Goal: Task Accomplishment & Management: Complete application form

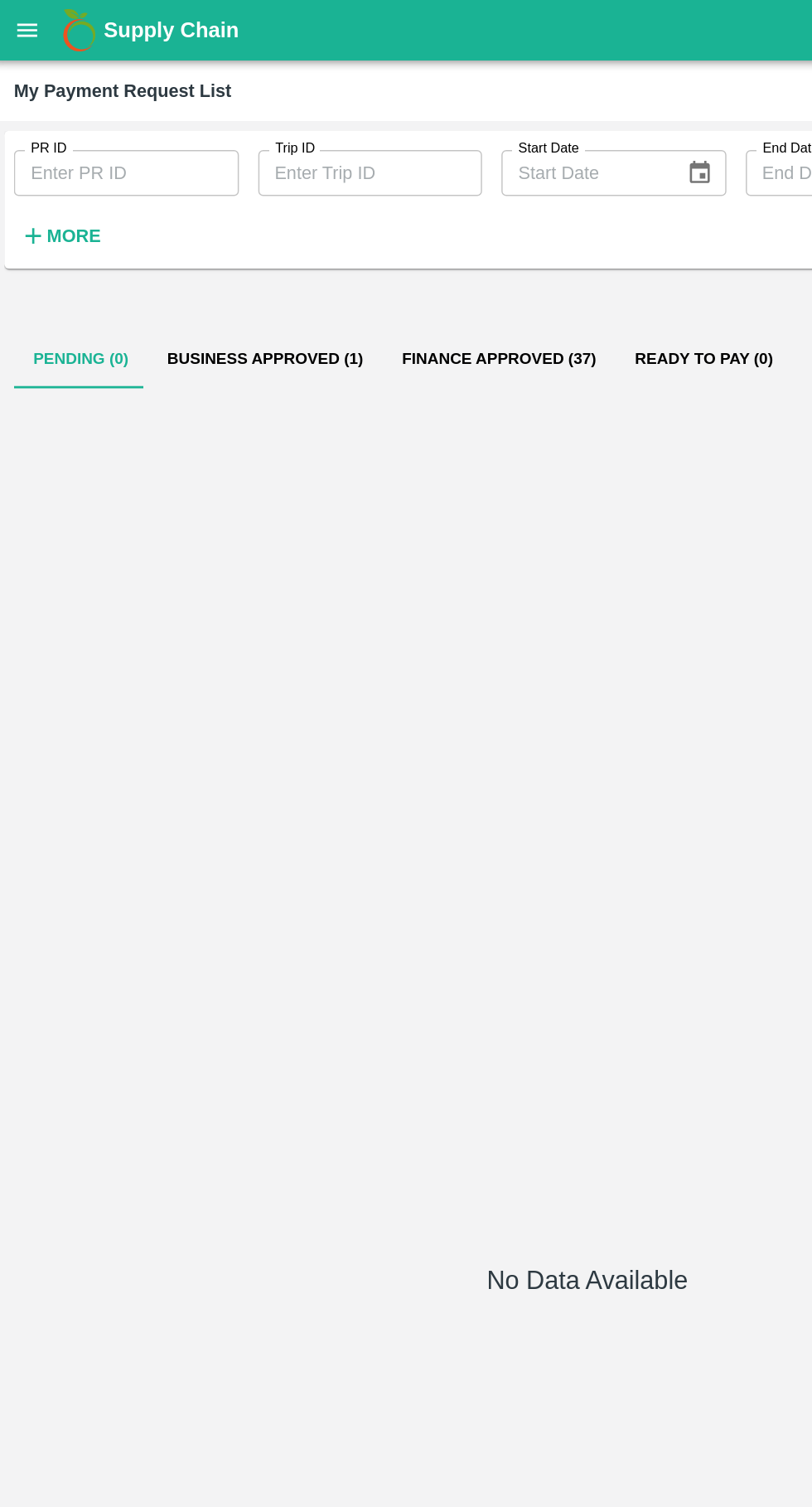
click at [212, 229] on button "Business Approved (1)" at bounding box center [185, 245] width 161 height 40
click at [162, 242] on button "Business Approved (1)" at bounding box center [185, 245] width 161 height 40
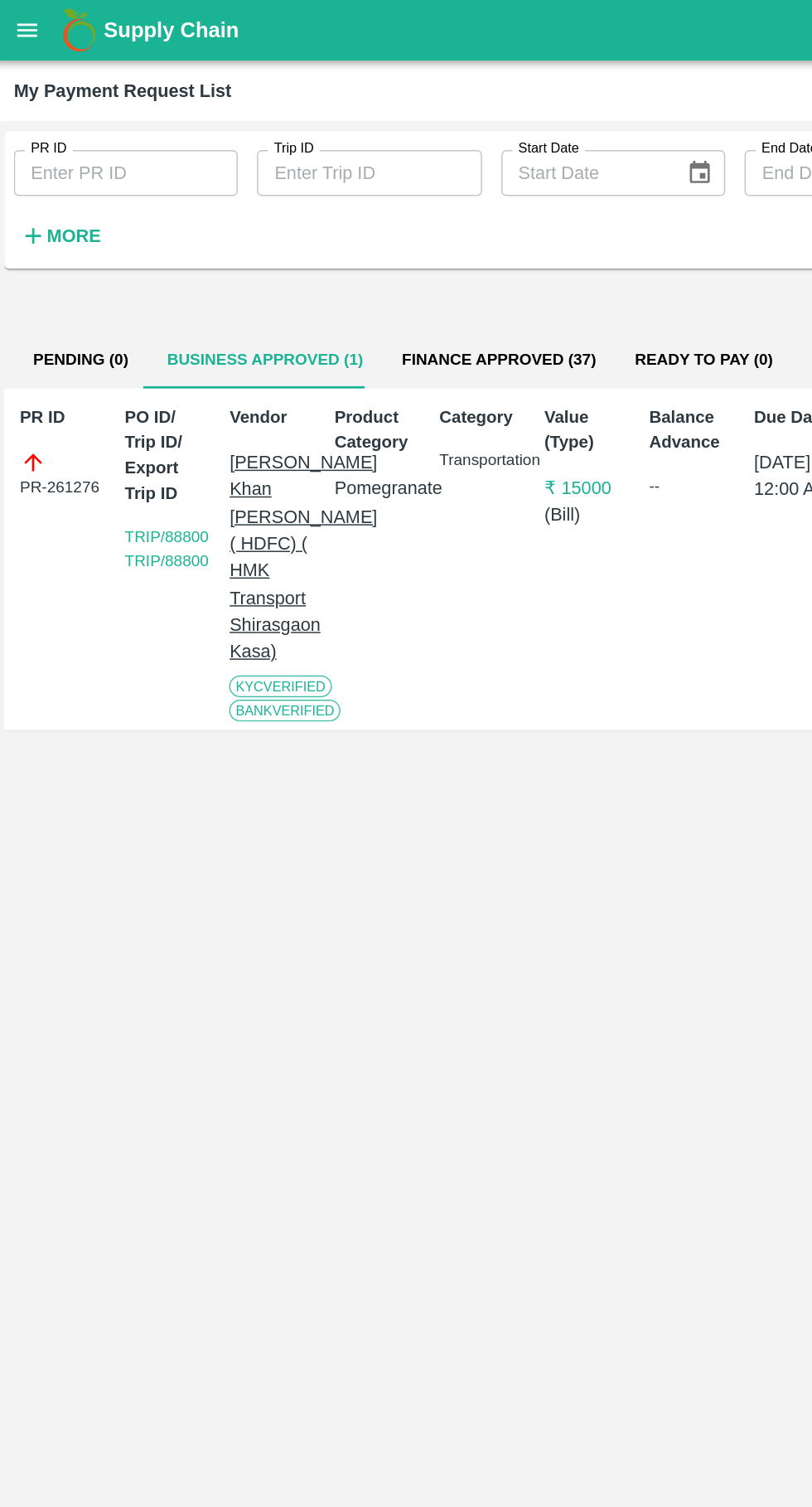
click at [27, 24] on icon "open drawer" at bounding box center [22, 19] width 14 height 9
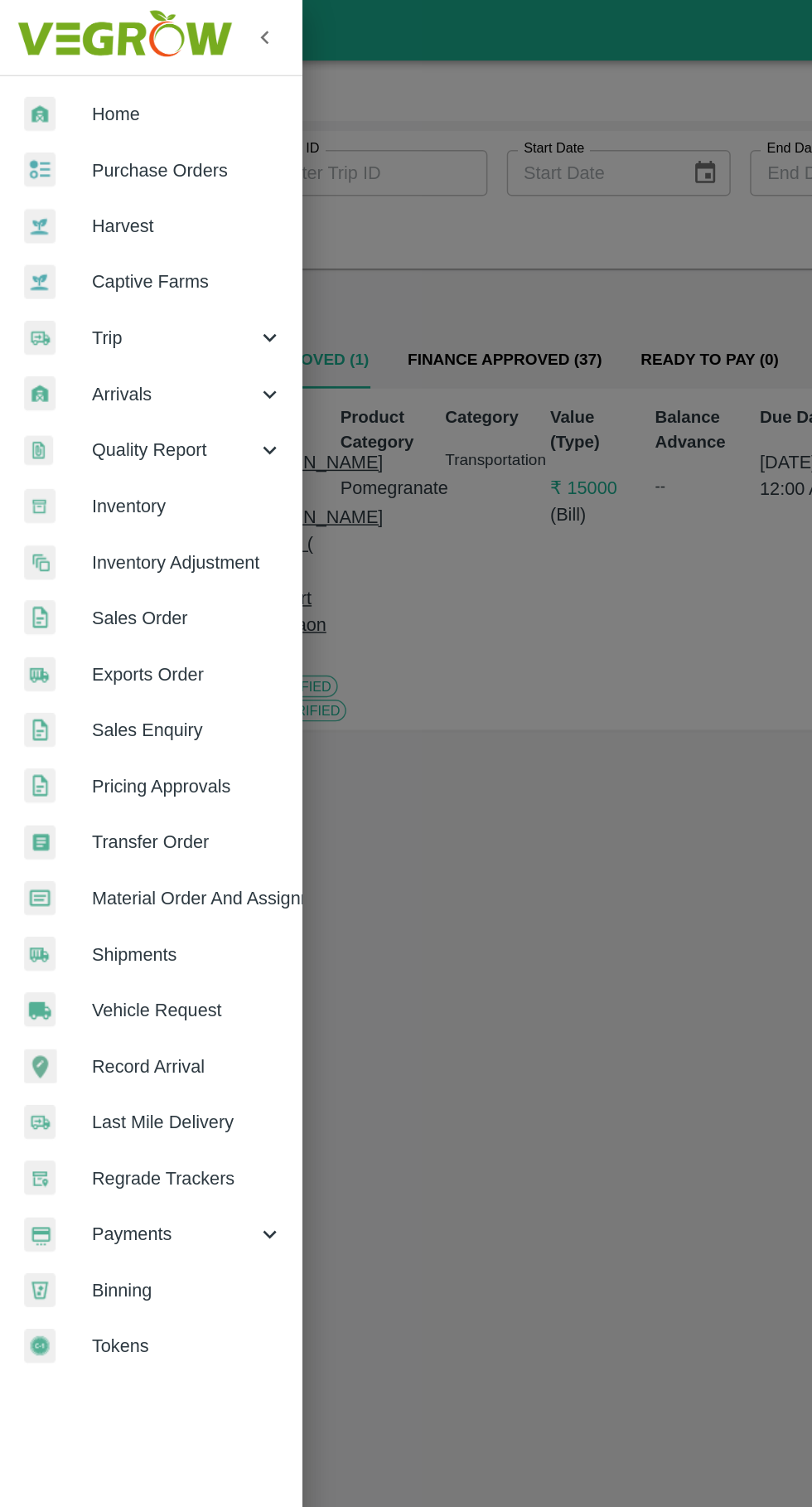
click at [75, 230] on span "Trip" at bounding box center [119, 231] width 113 height 18
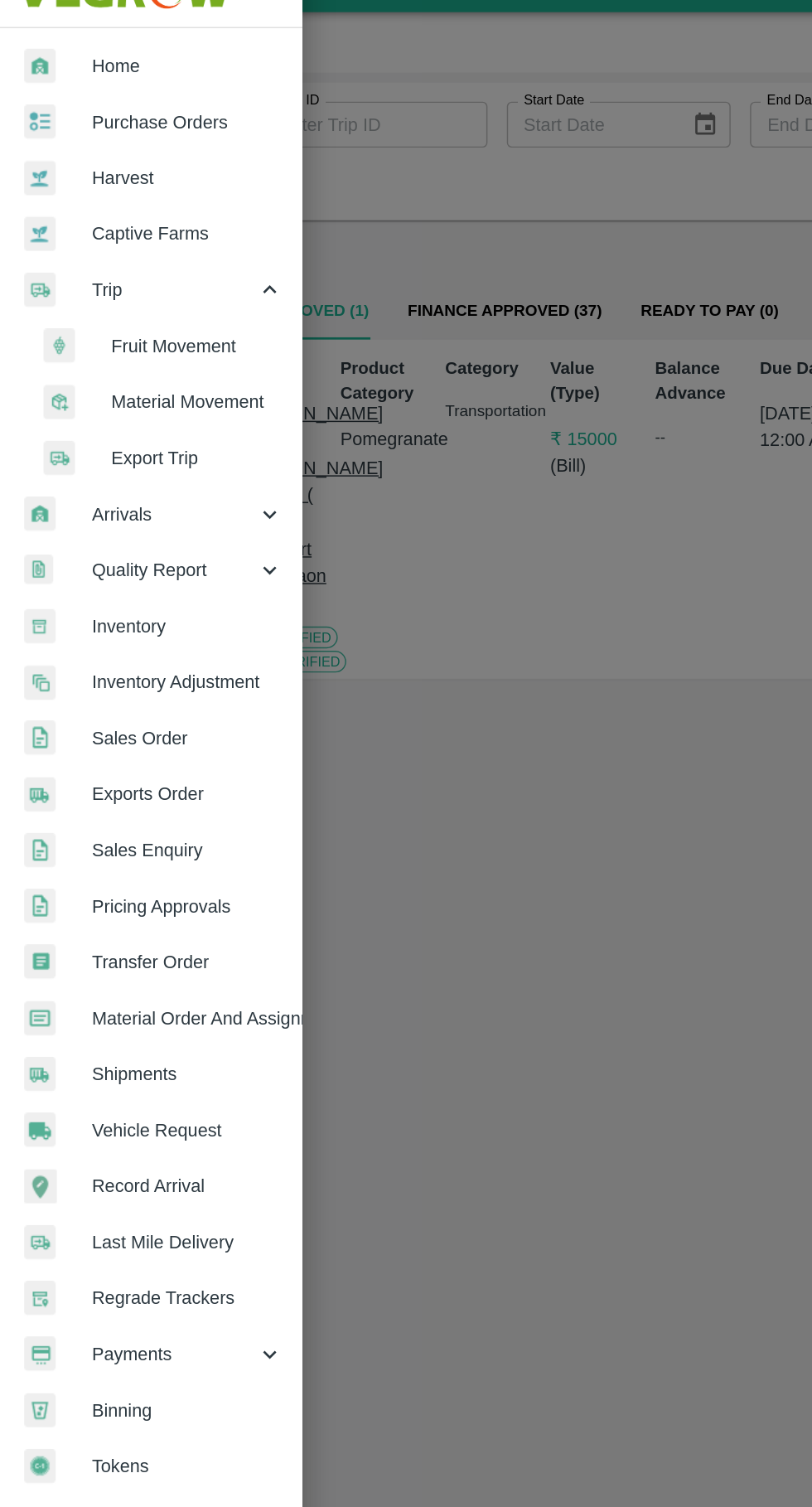
click at [77, 817] on link "Vehicle Request" at bounding box center [103, 807] width 208 height 38
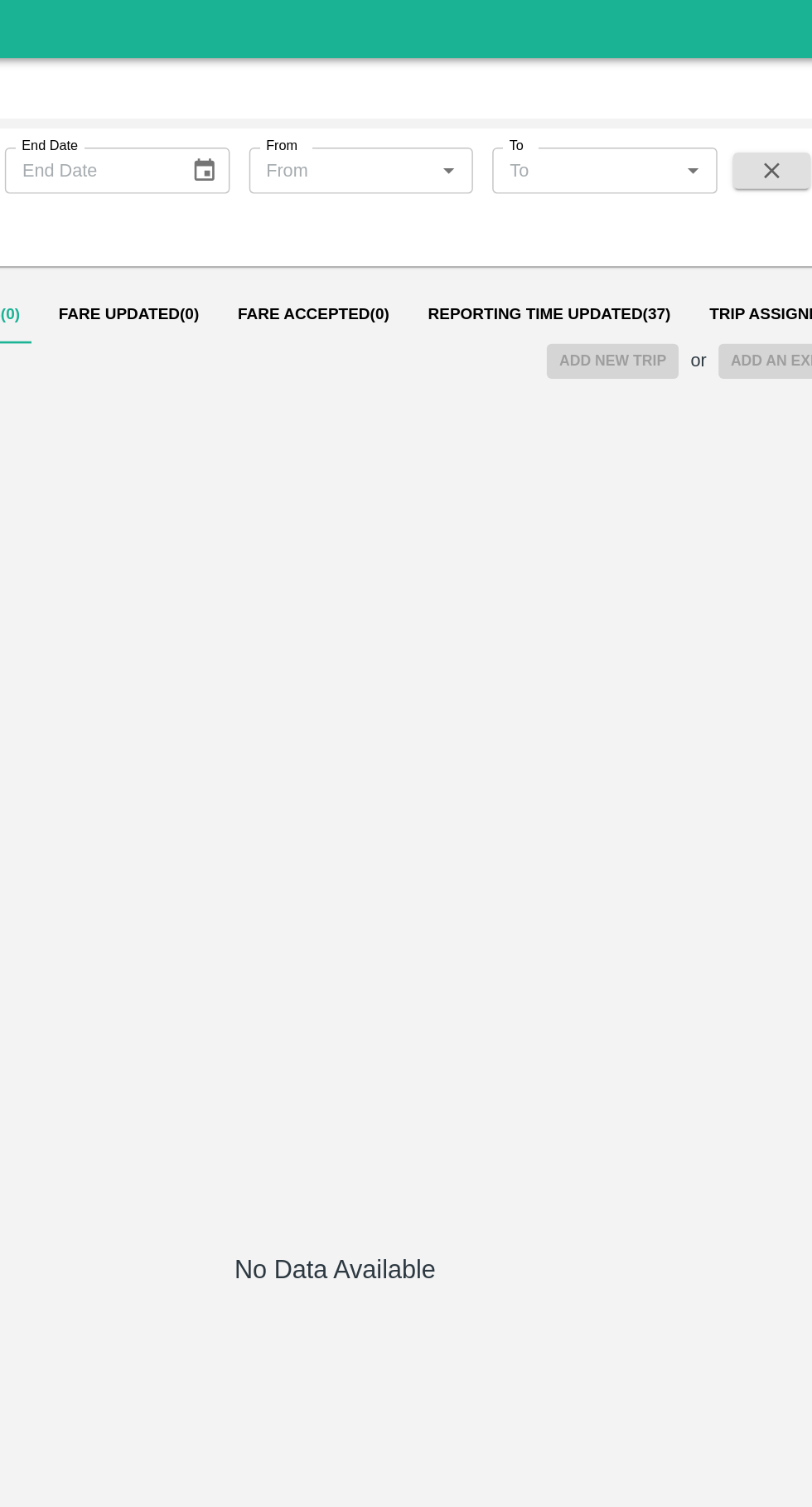
click at [556, 220] on span "Reporting Time Updated ( 37 )" at bounding box center [553, 217] width 167 height 14
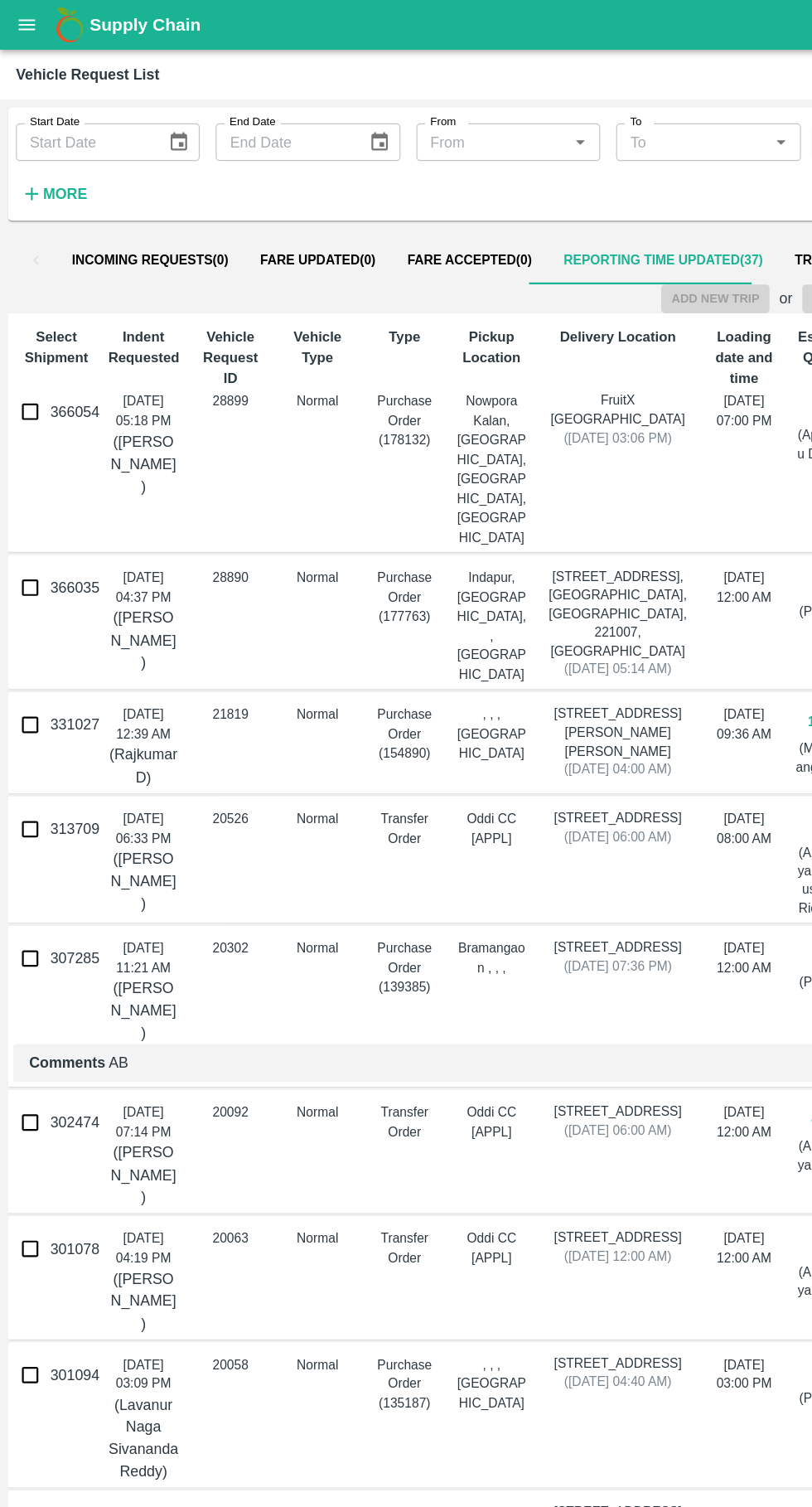
click at [20, 473] on input "366035" at bounding box center [25, 490] width 33 height 33
checkbox input "true"
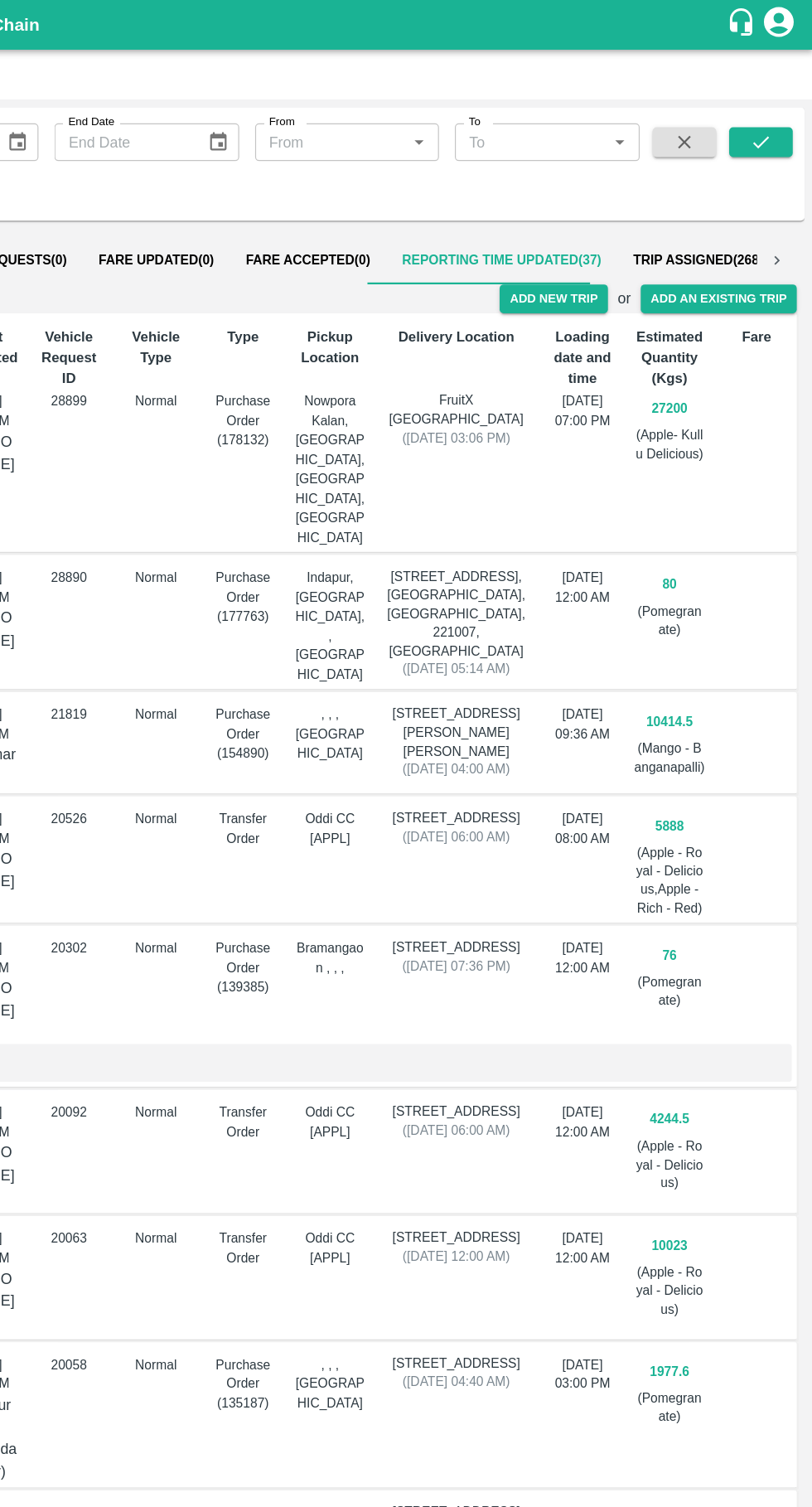
click at [613, 249] on button "Add New Trip" at bounding box center [596, 248] width 90 height 24
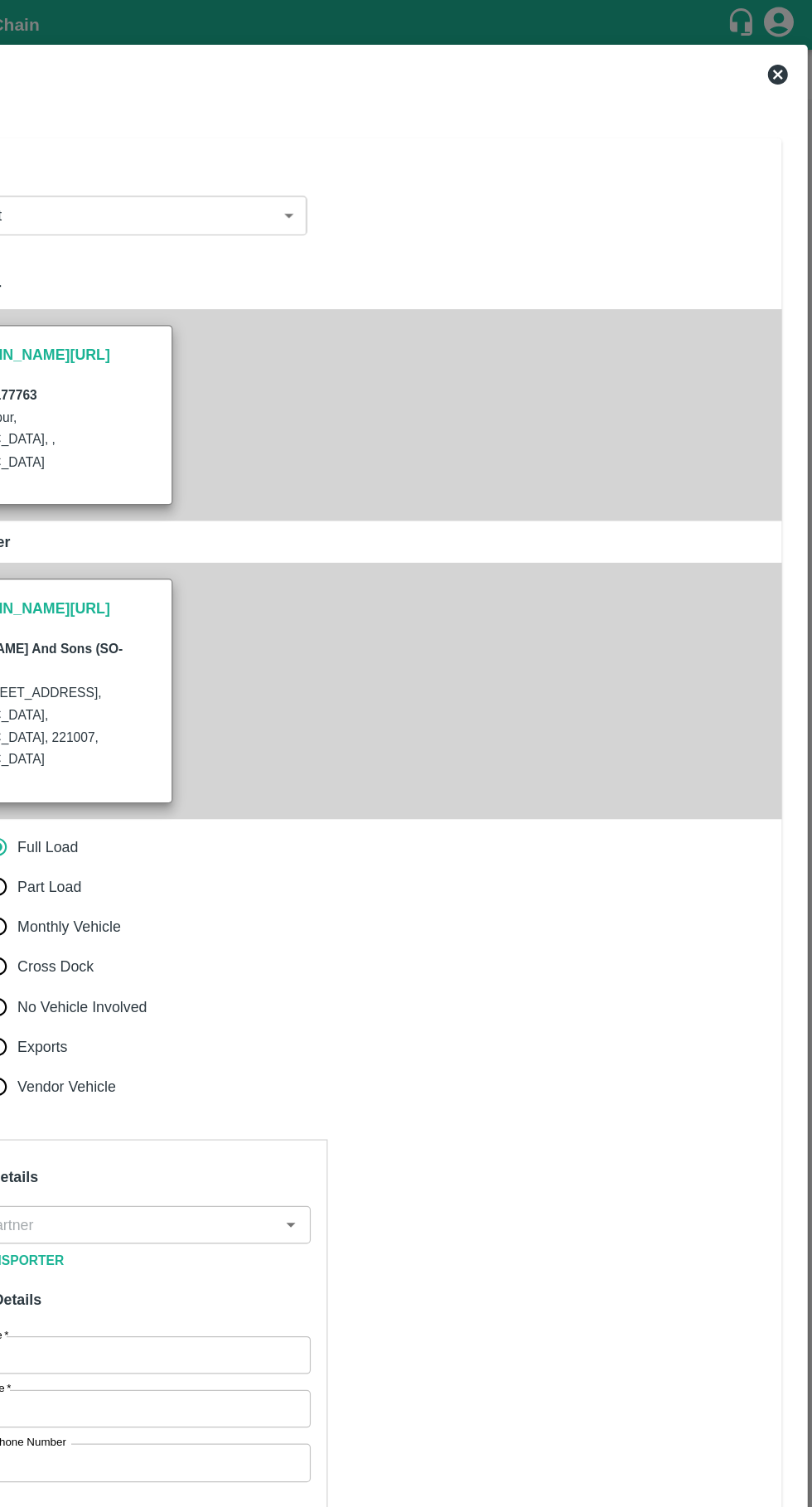
type input "80"
type input "Normal"
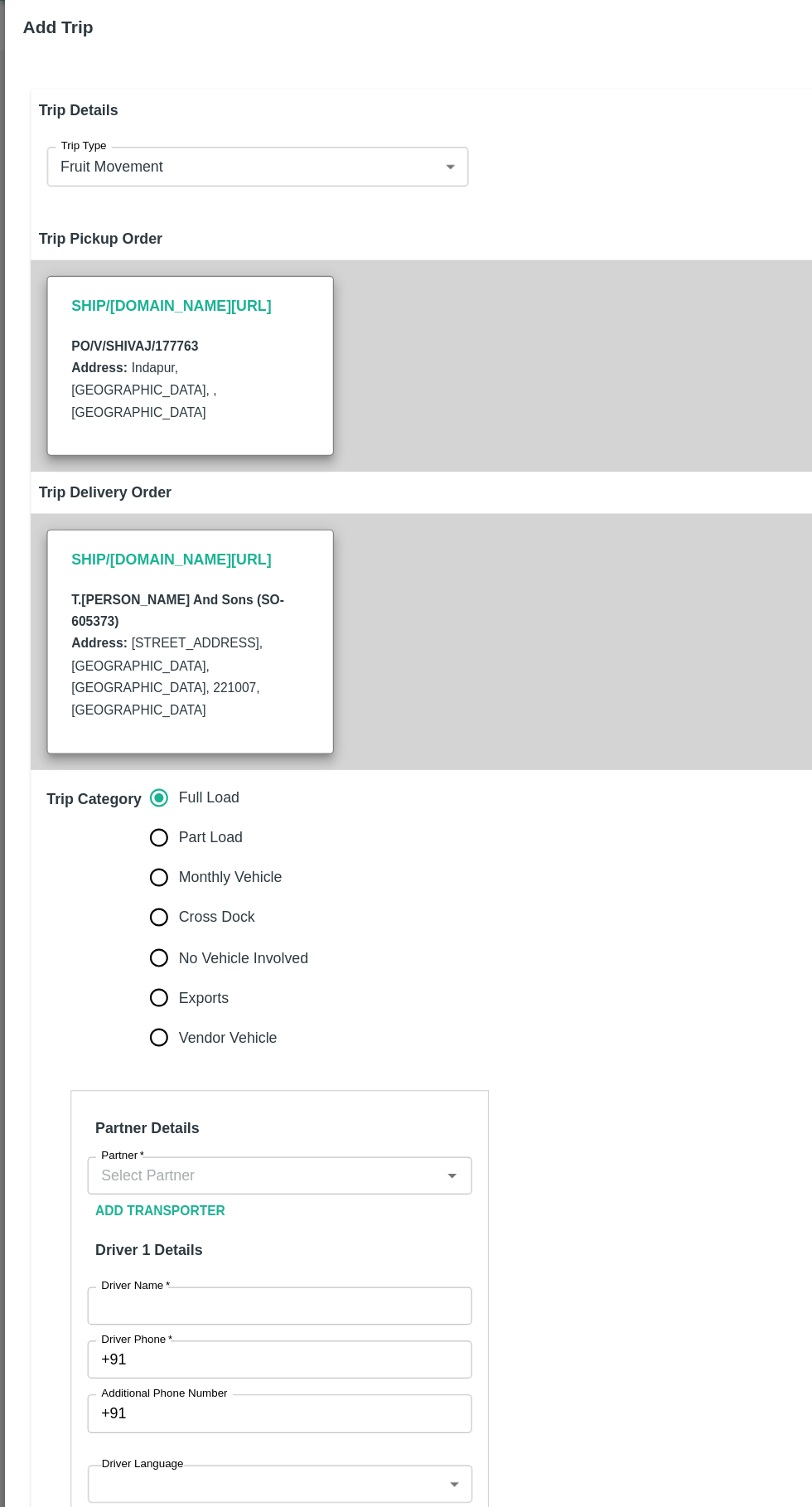
click at [276, 1010] on input "Partner   *" at bounding box center [220, 1021] width 284 height 21
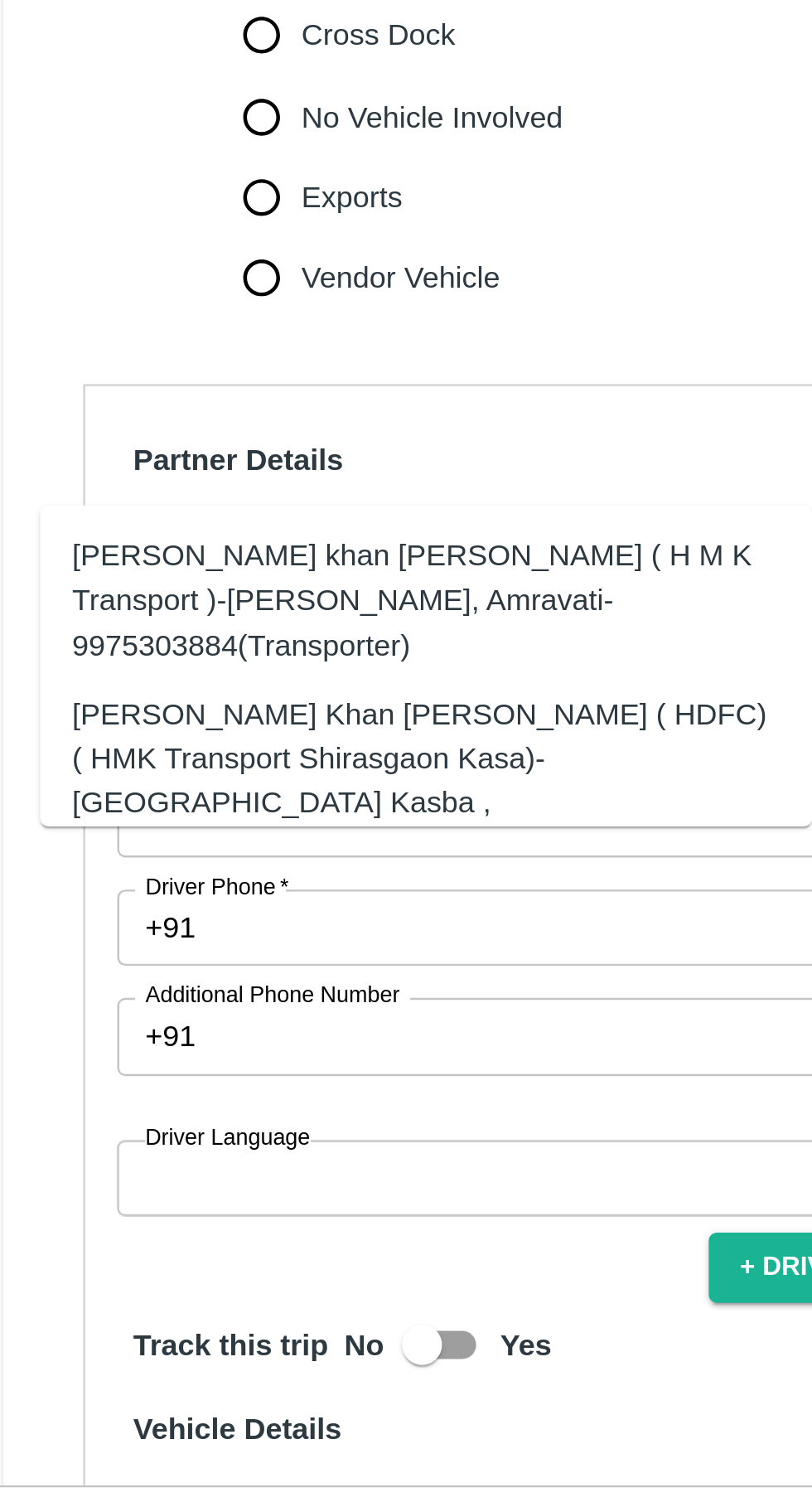
click at [80, 1094] on div "Azhar Ahmad Khan Aziz Ahmad ( HDFC) ( HMK Transport Shirasgaon Kasa)-Shirasgaon…" at bounding box center [201, 1114] width 293 height 73
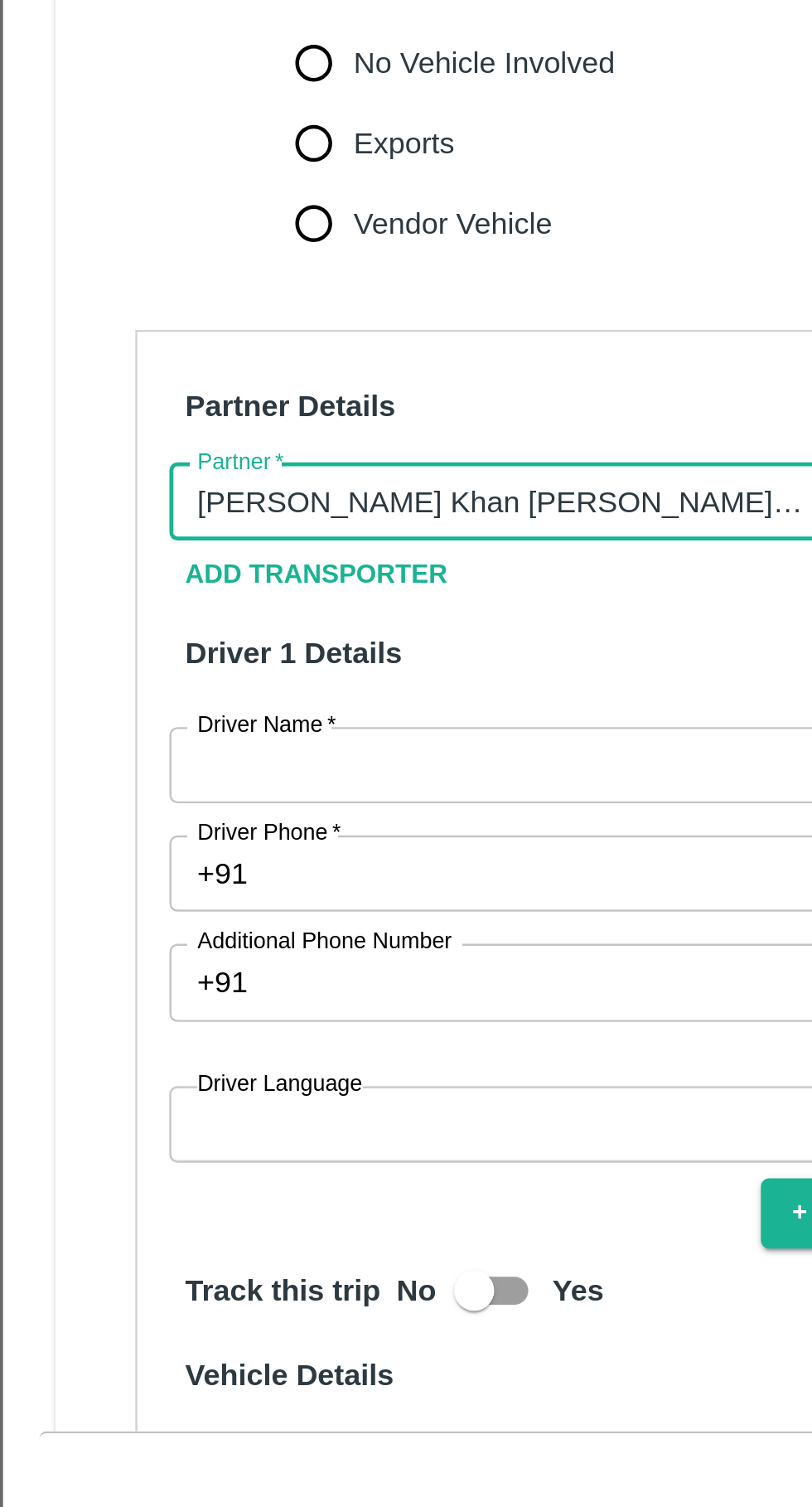
type input "Azhar Ahmad Khan Aziz Ahmad ( HDFC) ( HMK Transport Shirasgaon Kasa)-Shirasgaon…"
click at [217, 1115] on input "Driver Name   *" at bounding box center [234, 1130] width 321 height 32
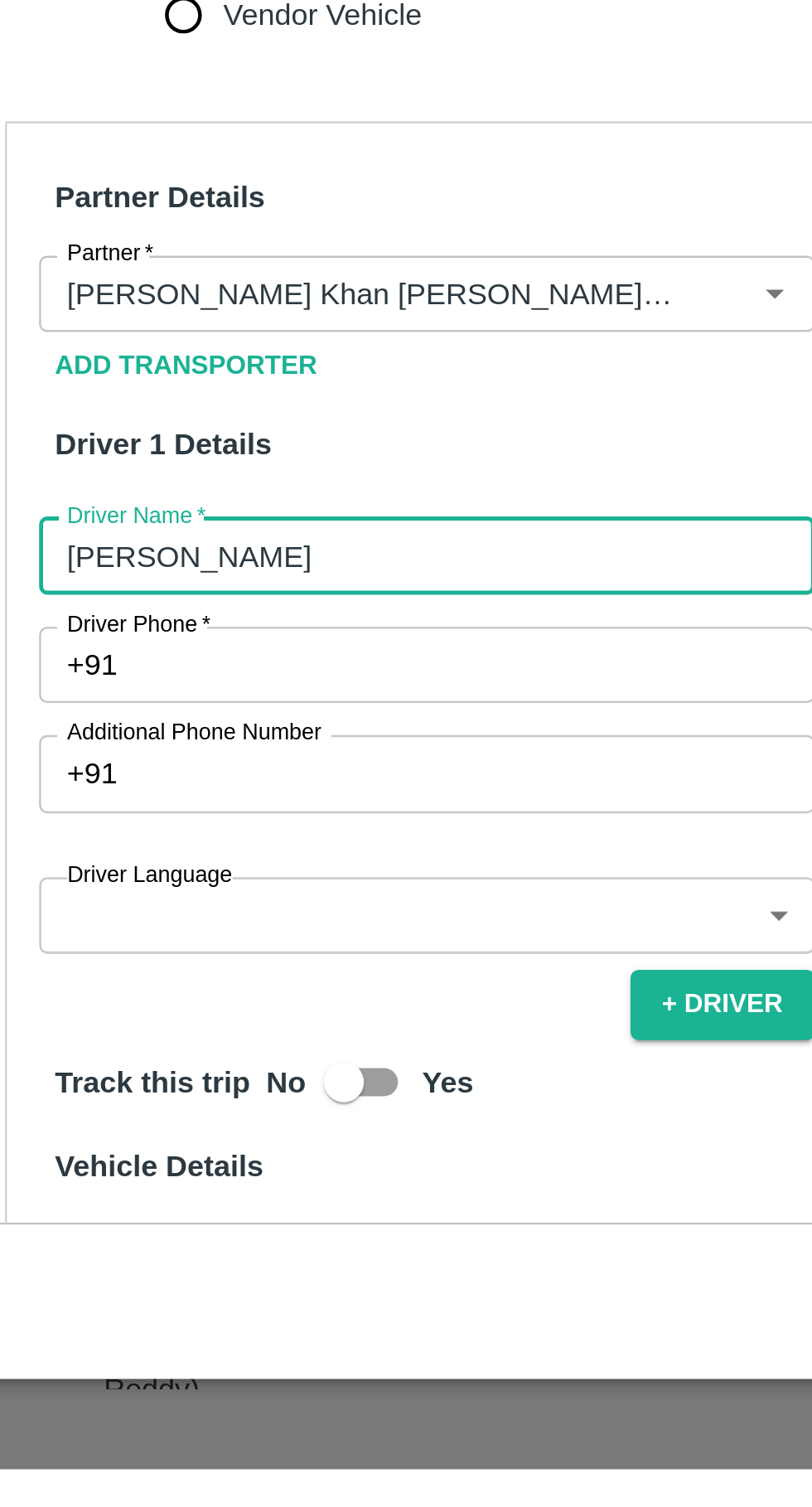
type input "Salman"
click at [173, 1159] on input "Driver Phone   *" at bounding box center [253, 1175] width 282 height 32
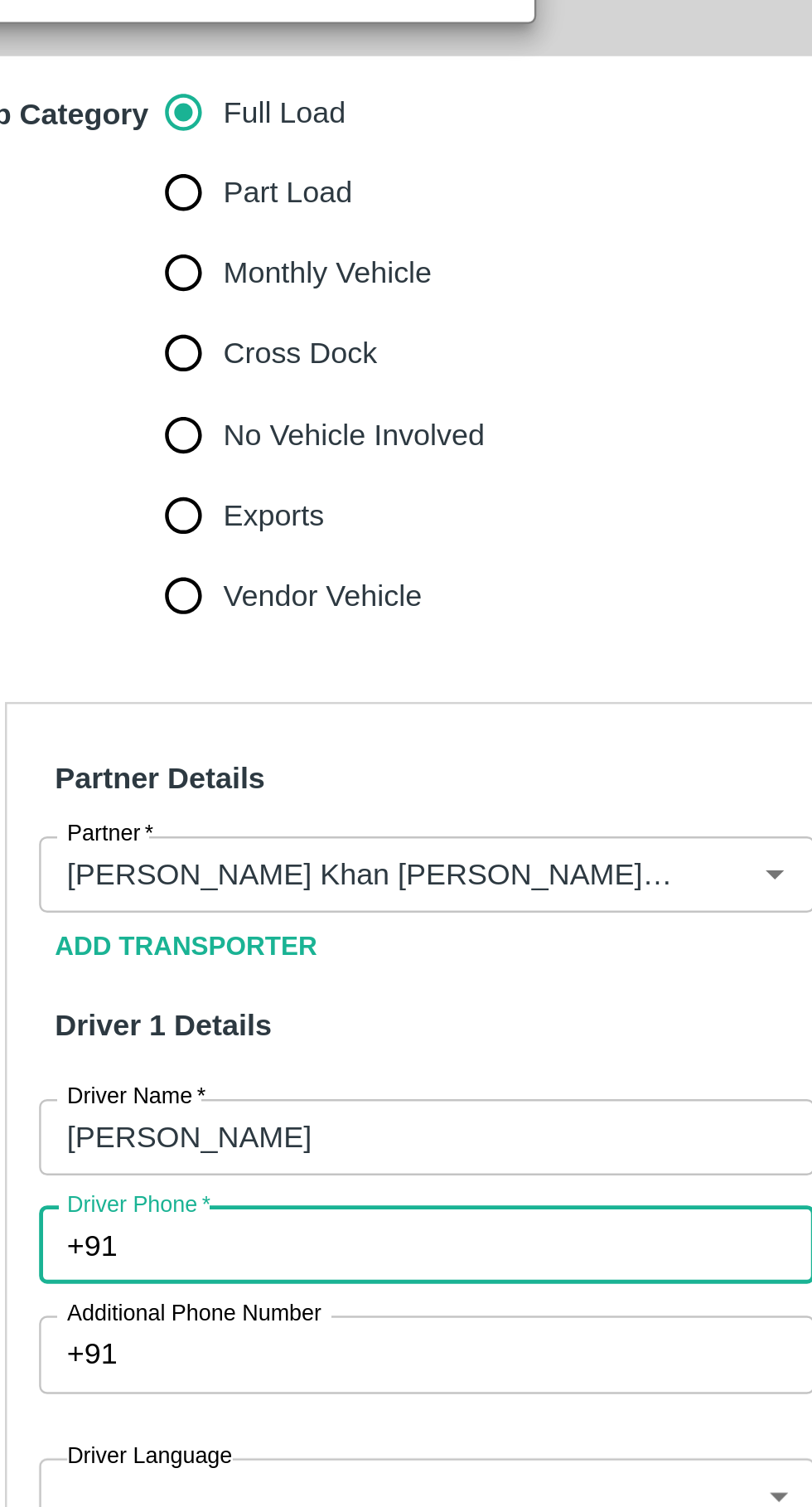
click at [120, 723] on input "Part Load" at bounding box center [132, 739] width 33 height 33
radio input "true"
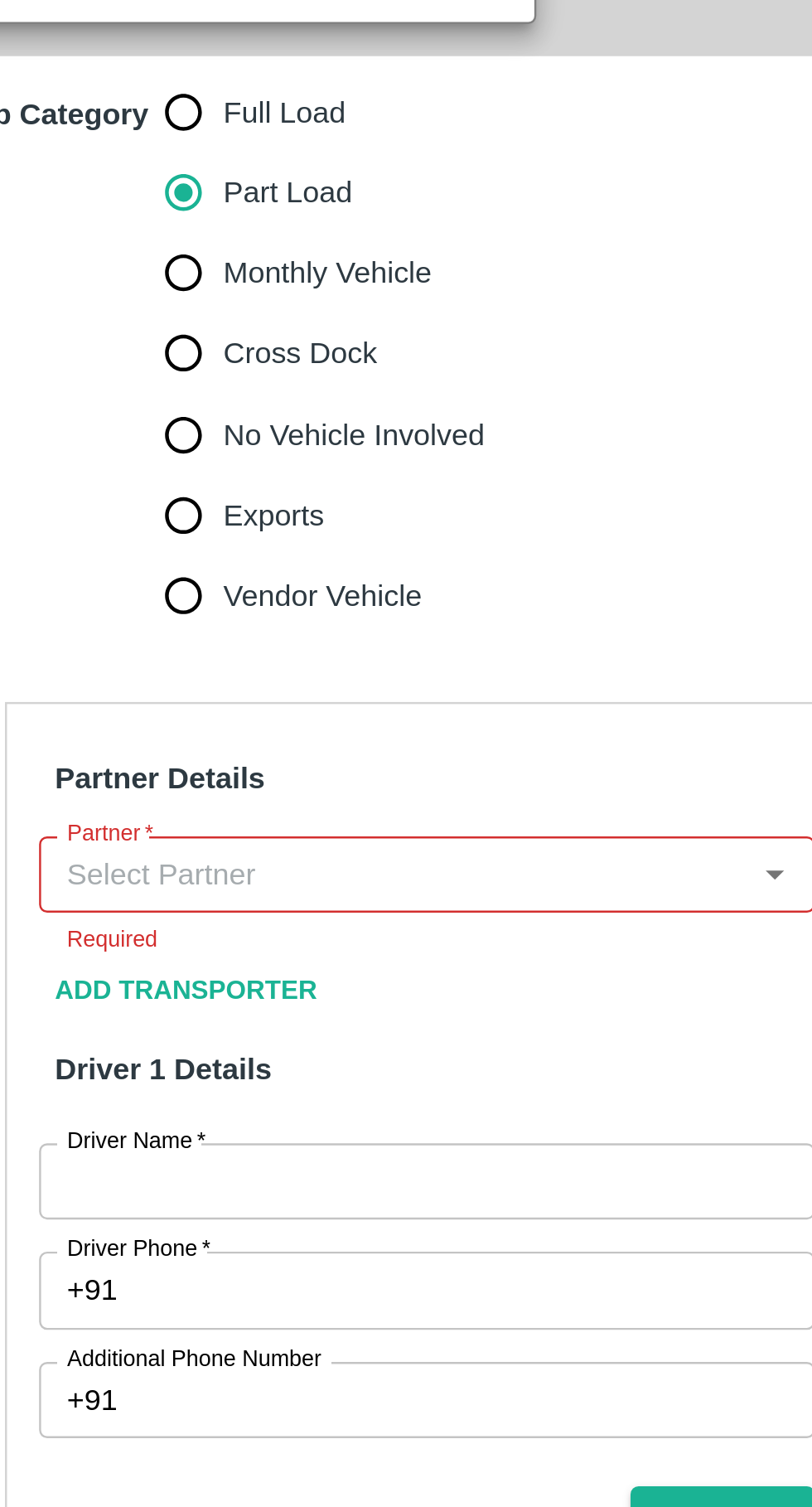
click at [150, 1010] on input "Partner   *" at bounding box center [220, 1021] width 284 height 21
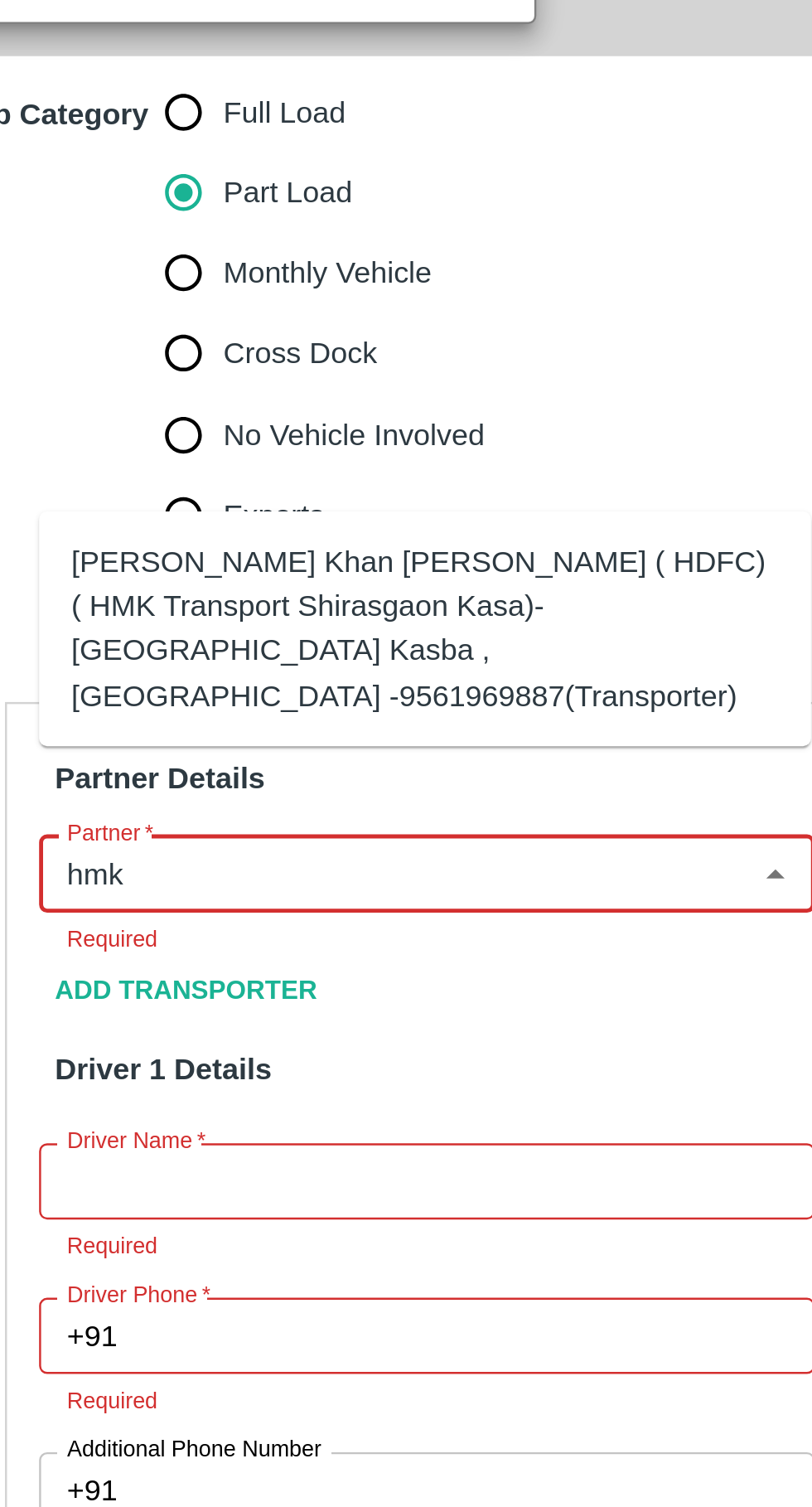
click at [126, 924] on div "Azhar Ahmad Khan Aziz Ahmad ( HDFC) ( HMK Transport Shirasgaon Kasa)-Shirasgaon…" at bounding box center [232, 920] width 293 height 73
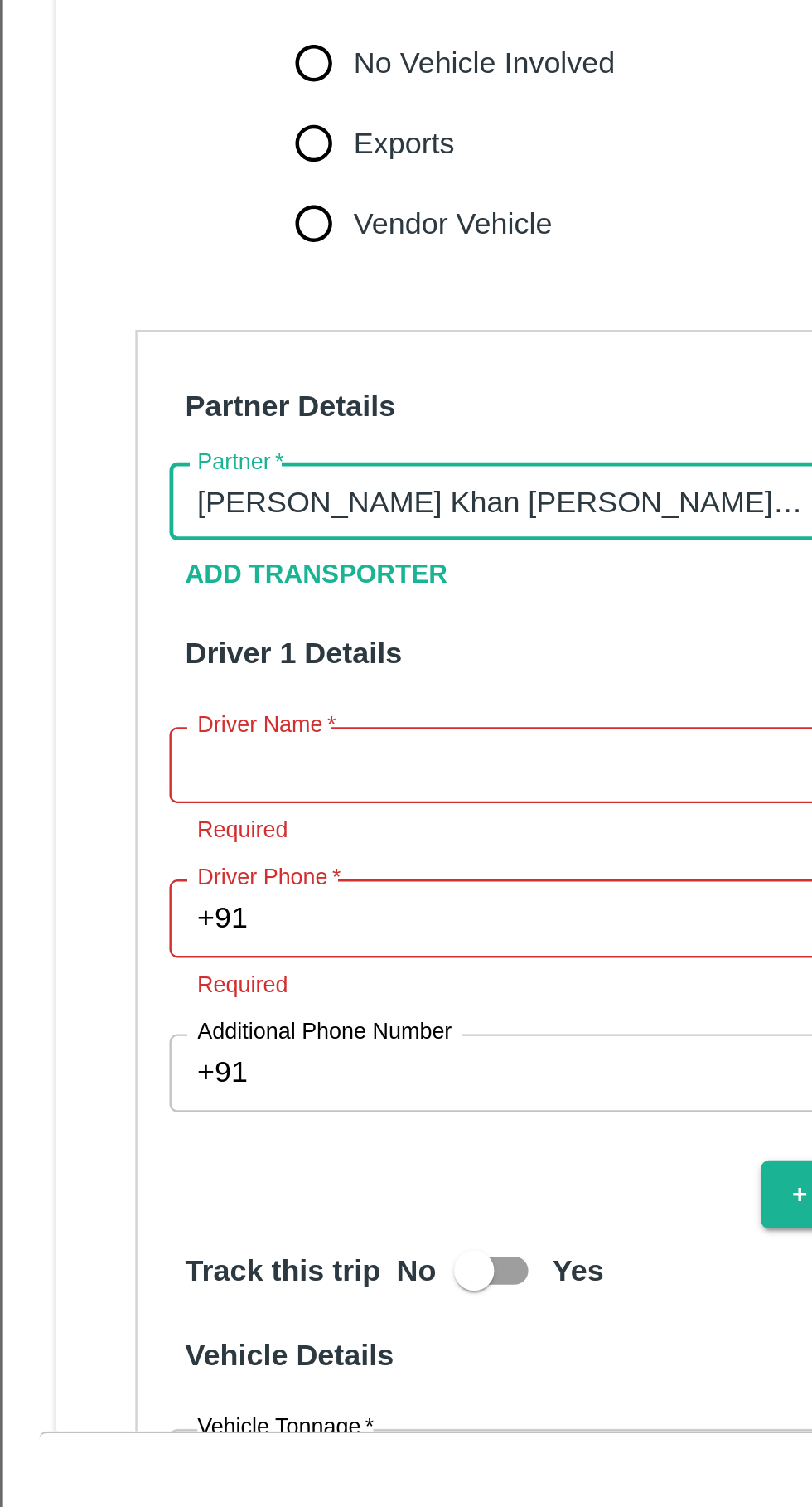
type input "Azhar Ahmad Khan Aziz Ahmad ( HDFC) ( HMK Transport Shirasgaon Kasa)-Shirasgaon…"
click at [174, 1115] on input "Driver Name   *" at bounding box center [234, 1130] width 321 height 32
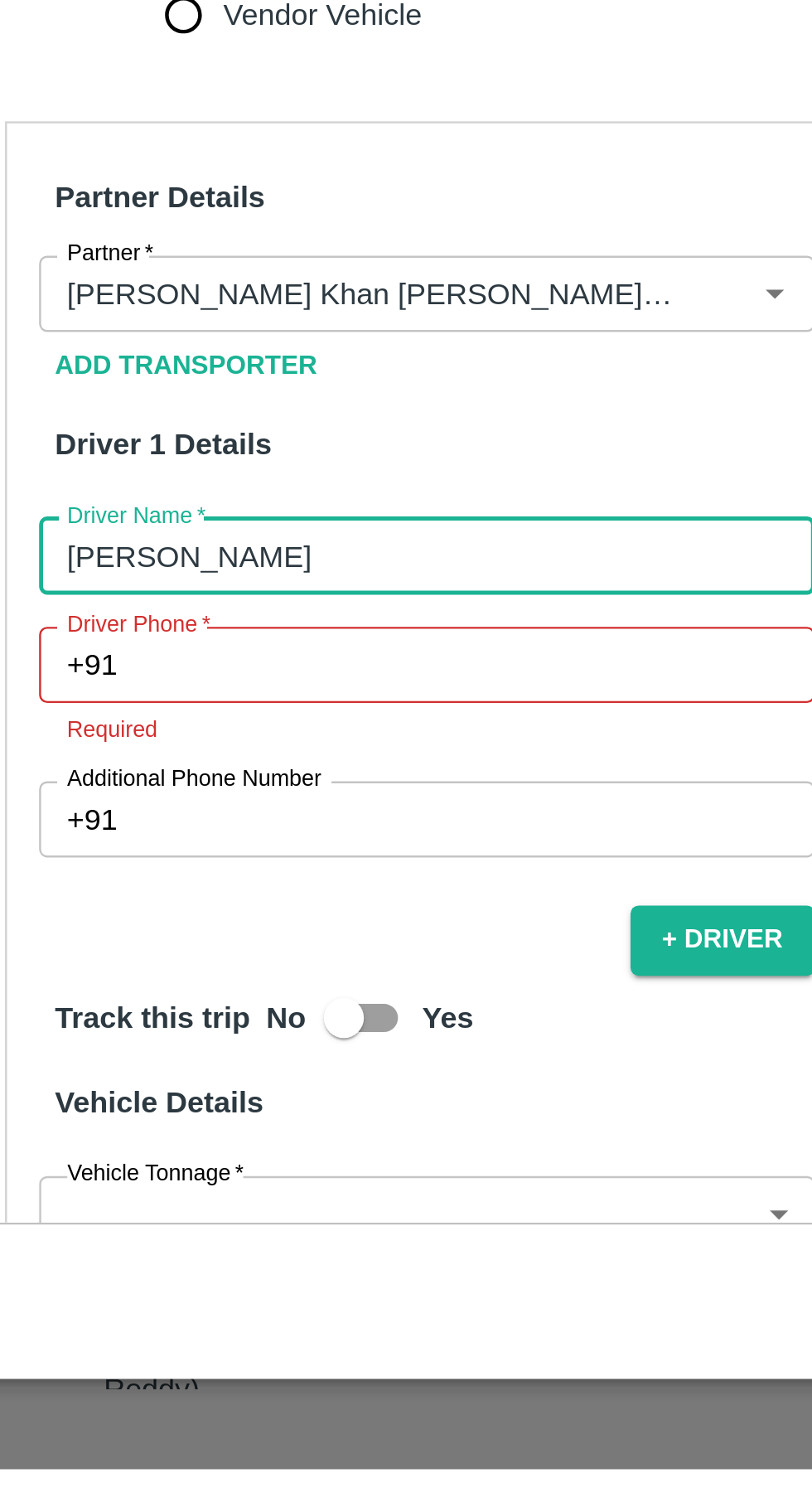
type input "Salman"
click at [182, 1159] on input "Driver Phone   *" at bounding box center [253, 1175] width 282 height 32
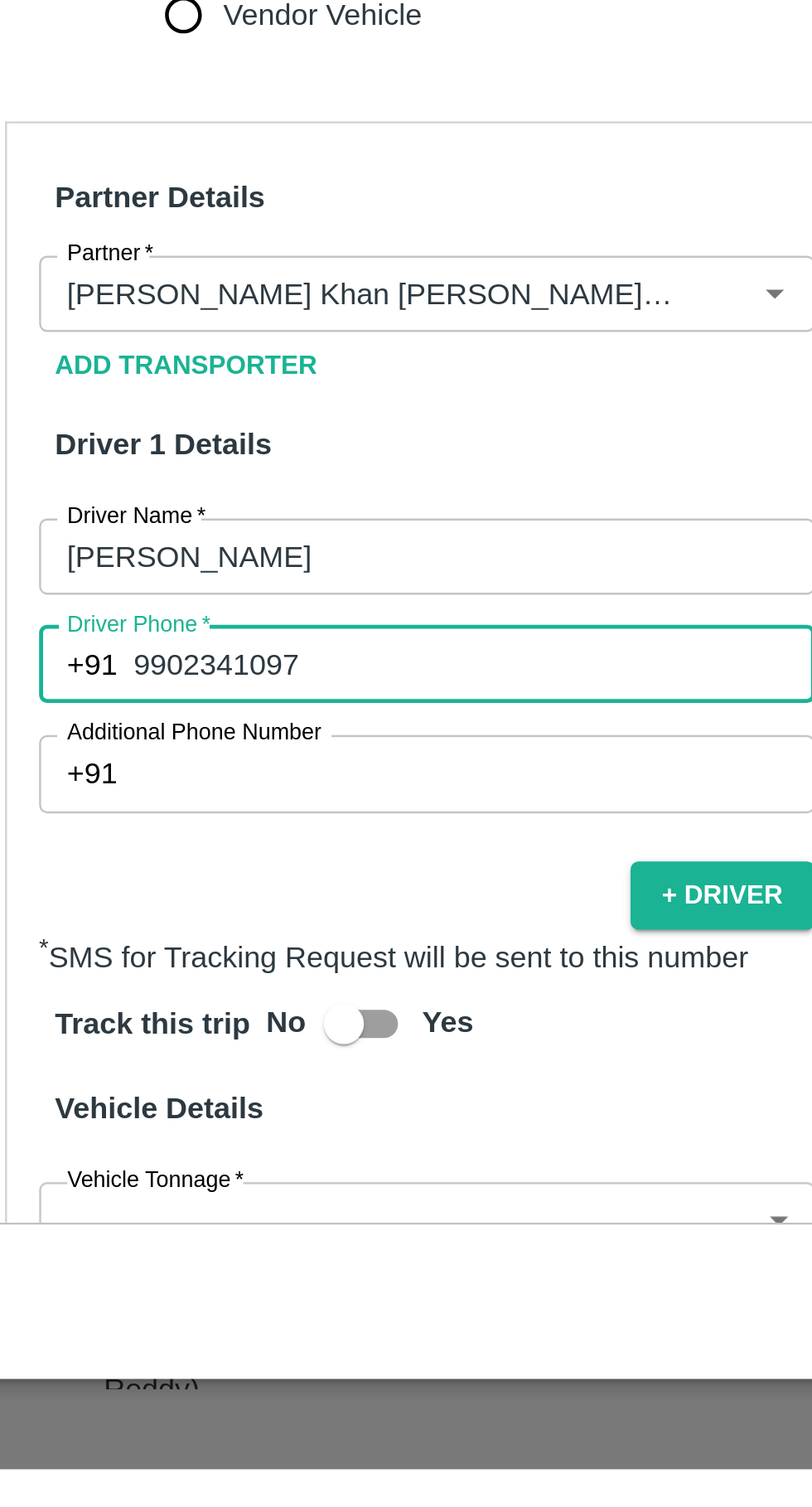
type input "9902341097"
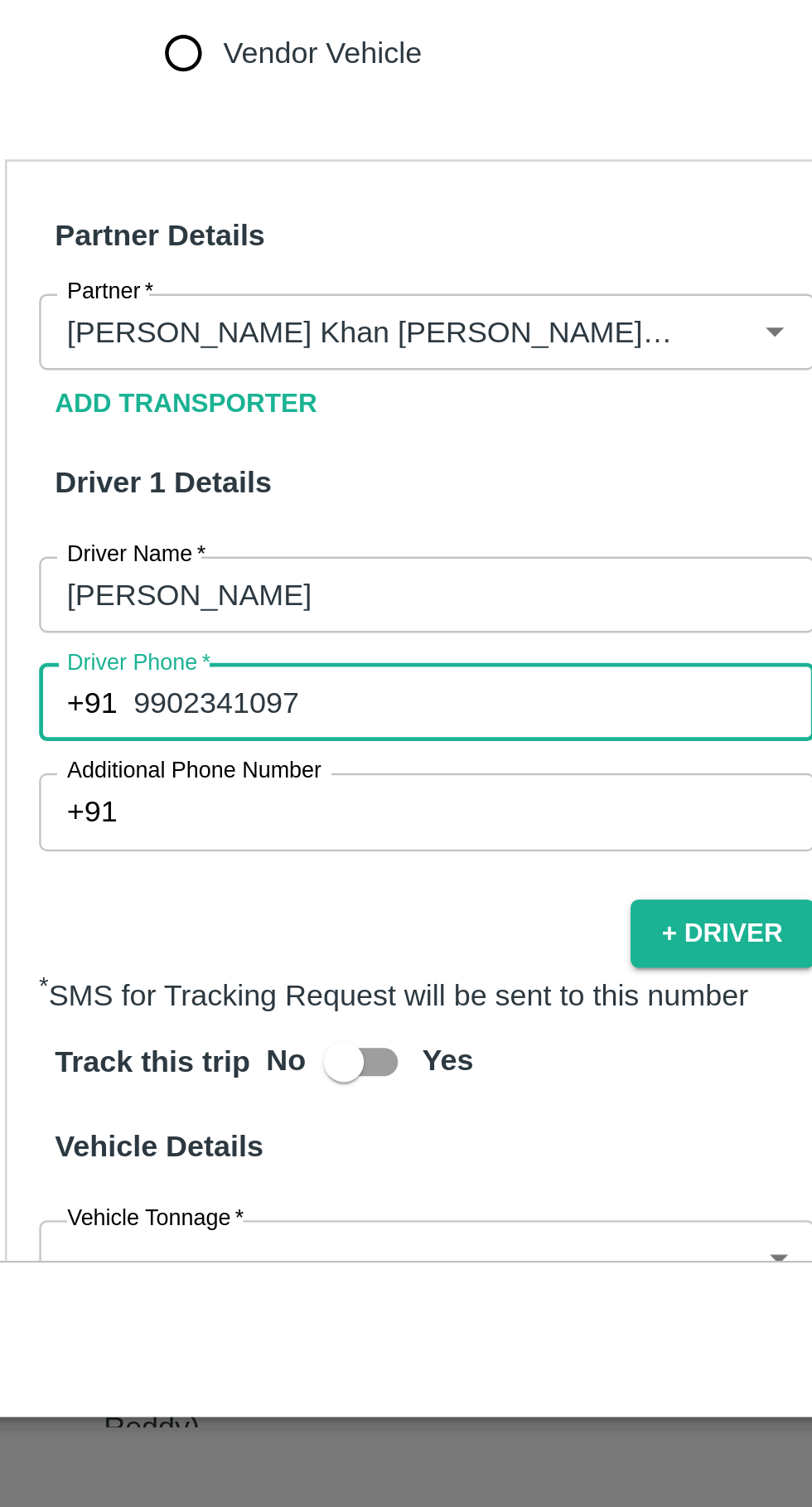
click at [225, 1369] on body "Supply Chain Vehicle Request List Start Date Start Date End Date End Date From …" at bounding box center [406, 754] width 812 height 1507
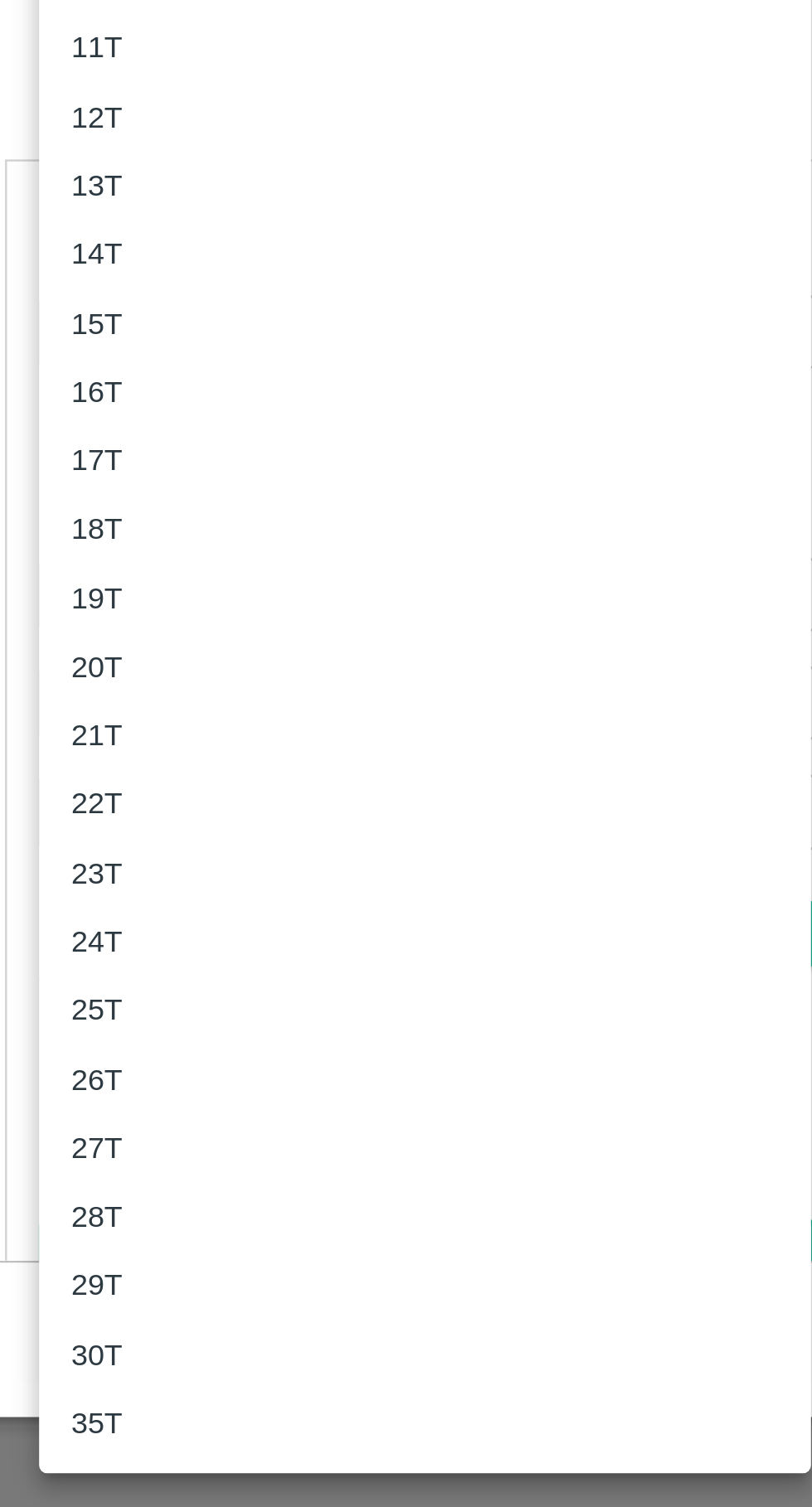
click at [86, 1067] on p "17T" at bounding box center [97, 1074] width 21 height 18
type input "17000"
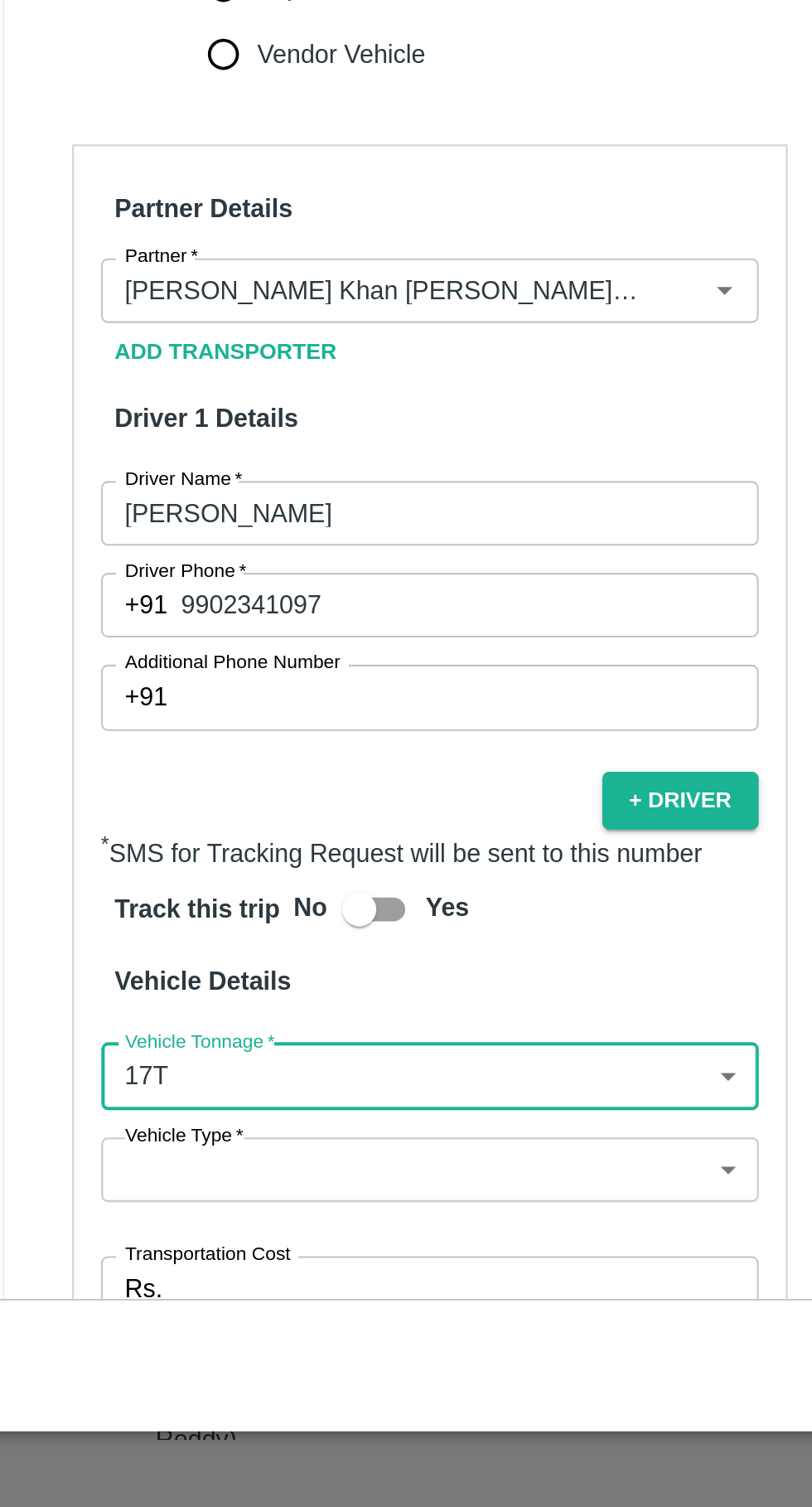
scroll to position [113, 0]
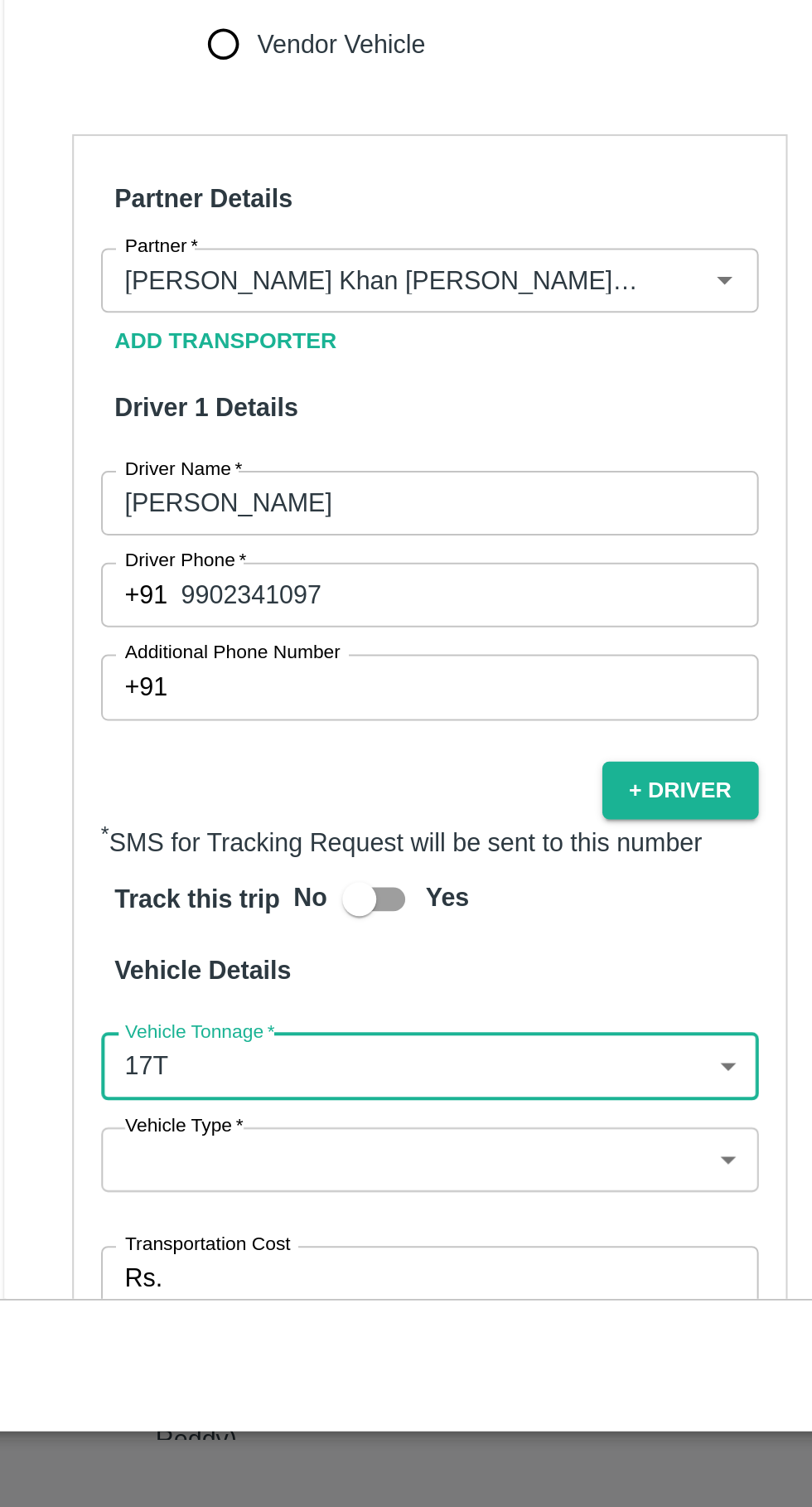
click at [318, 1287] on body "Supply Chain Vehicle Request List Start Date Start Date End Date End Date From …" at bounding box center [406, 754] width 812 height 1507
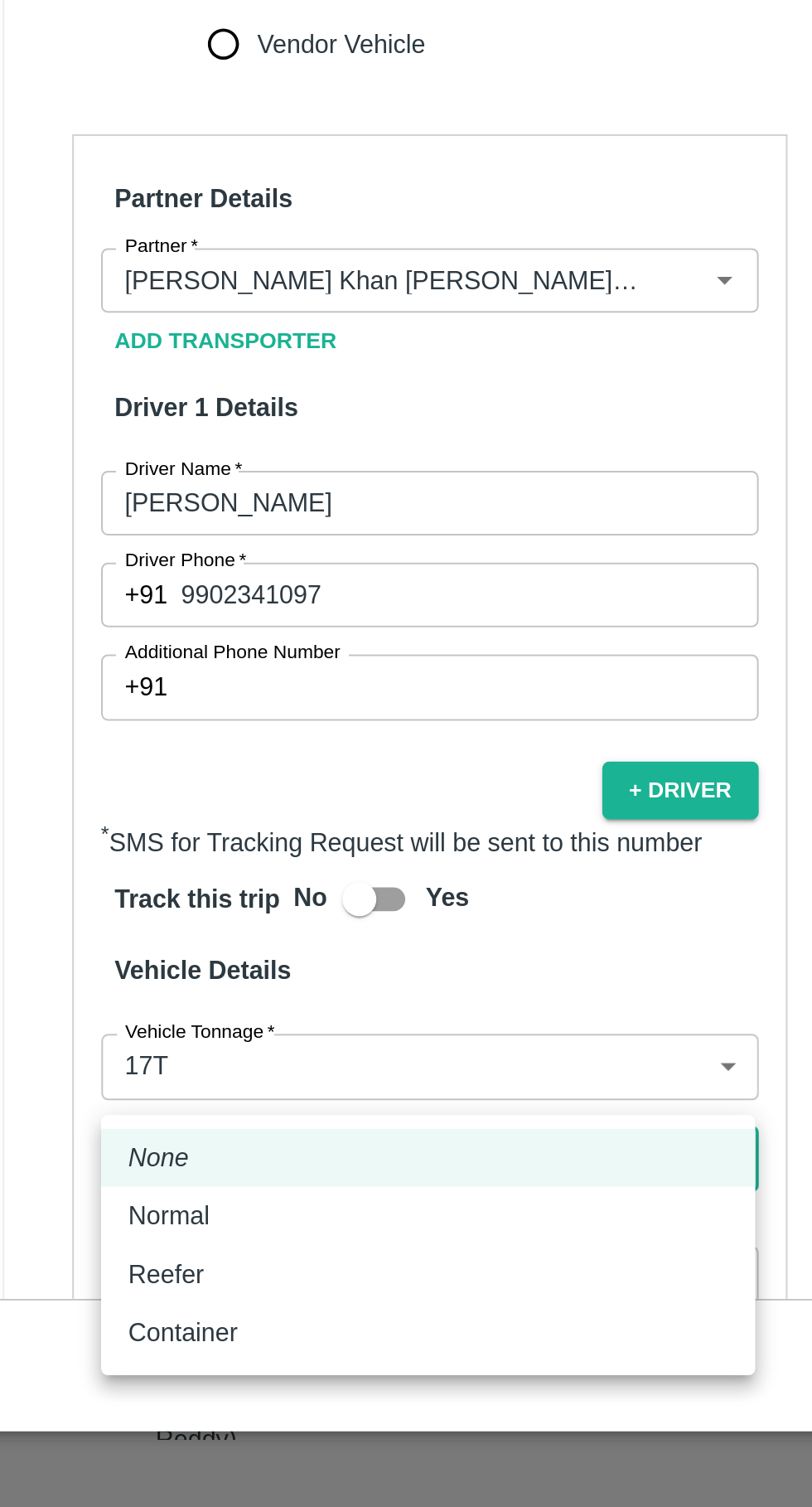
click at [209, 1359] on div "Normal" at bounding box center [232, 1364] width 293 height 18
type input "Normal"
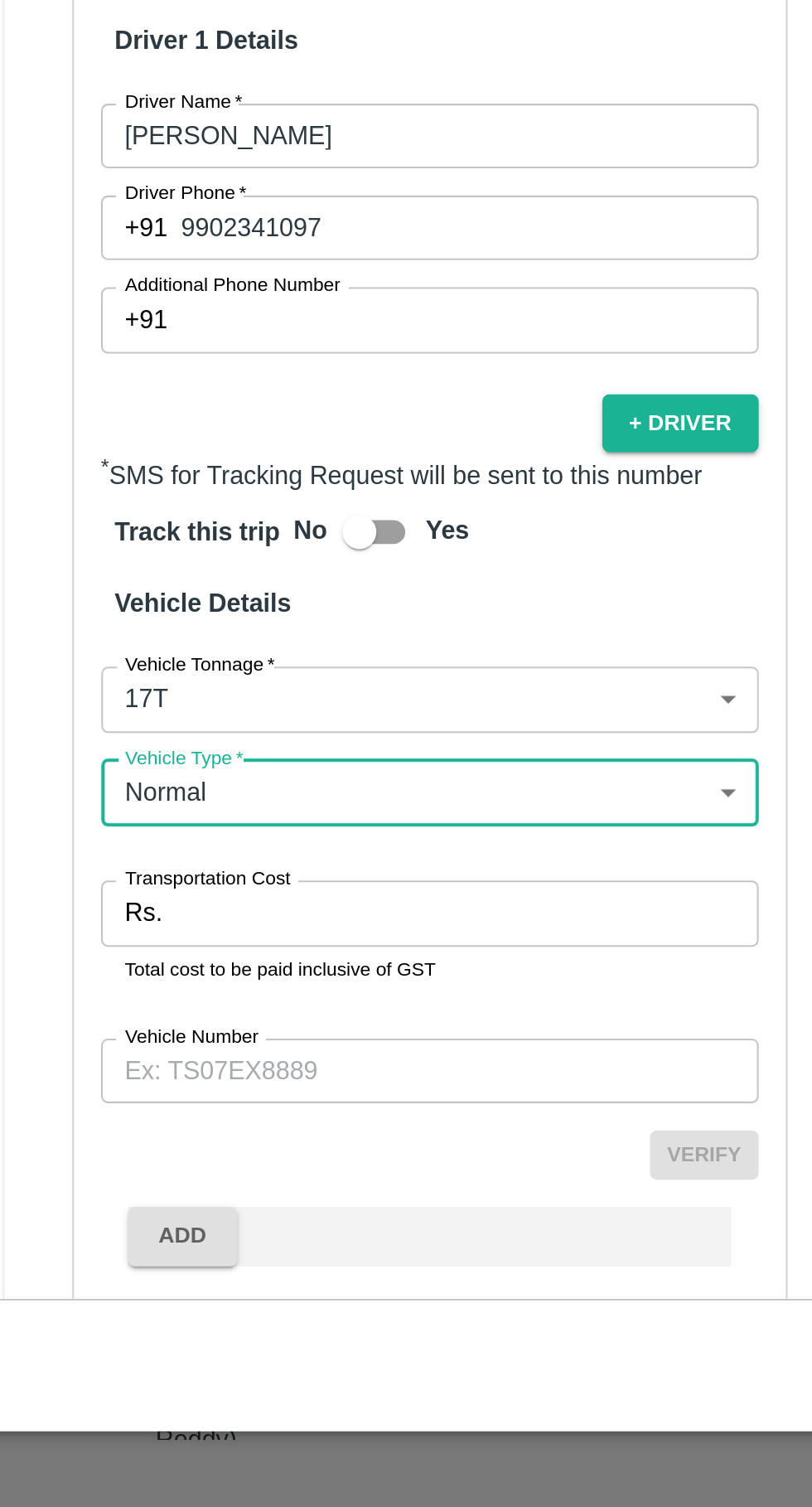
scroll to position [293, 0]
click at [262, 1201] on input "Transportation Cost" at bounding box center [251, 1216] width 284 height 32
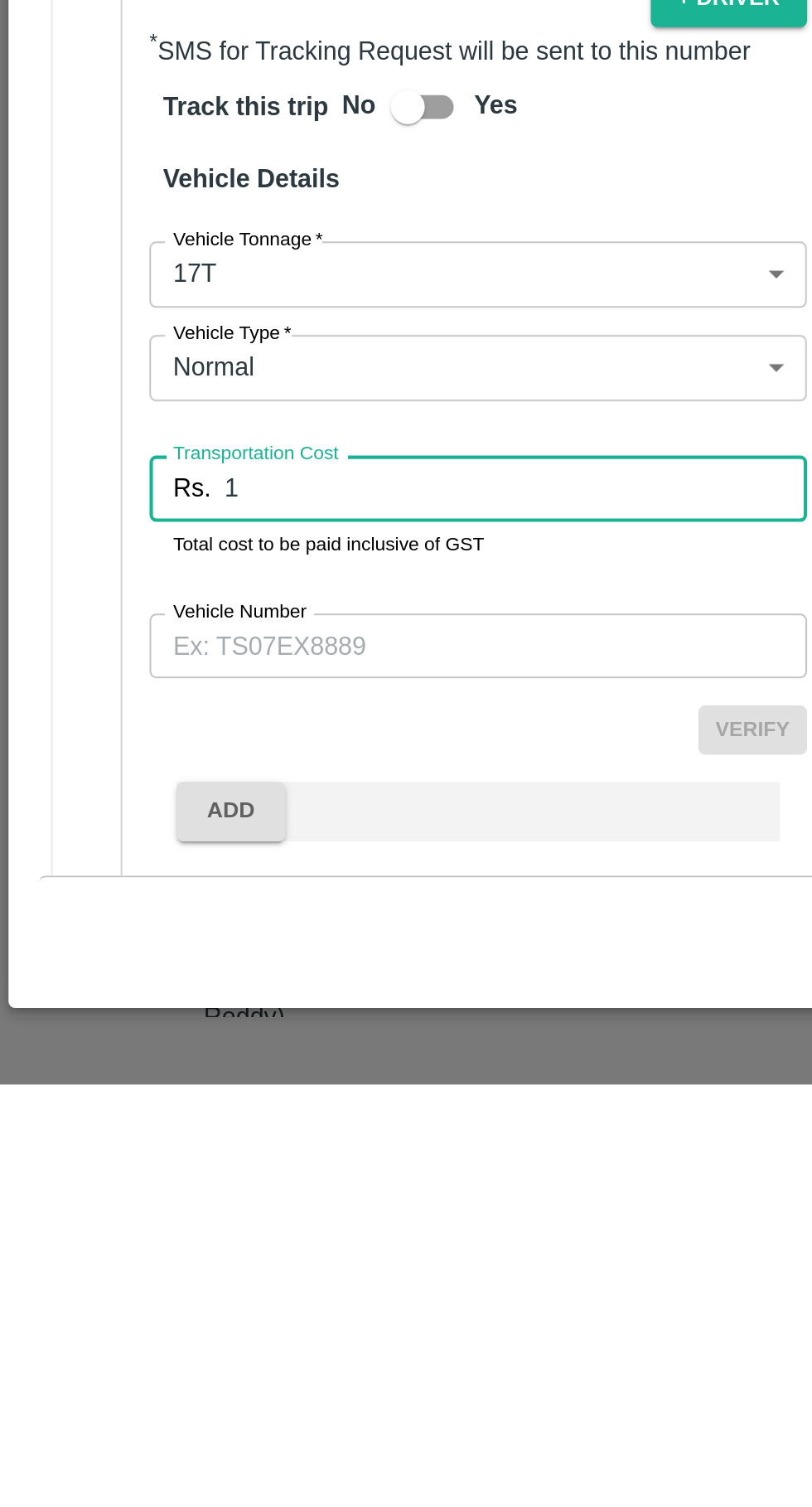
type input "1"
click at [137, 1270] on label "Vehicle Number" at bounding box center [118, 1277] width 66 height 14
click at [137, 1278] on input "Vehicle Number" at bounding box center [234, 1294] width 321 height 32
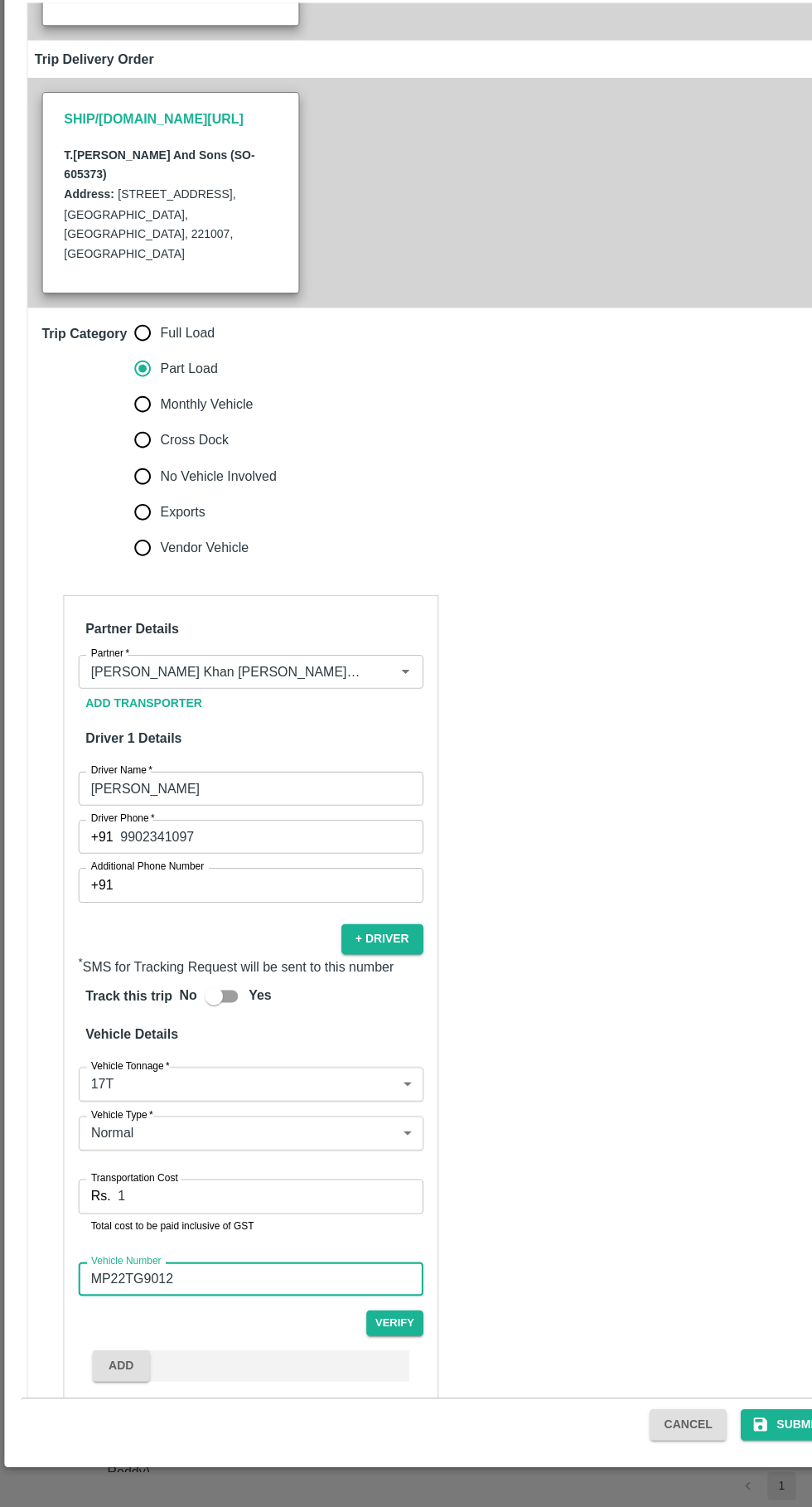
scroll to position [0, 0]
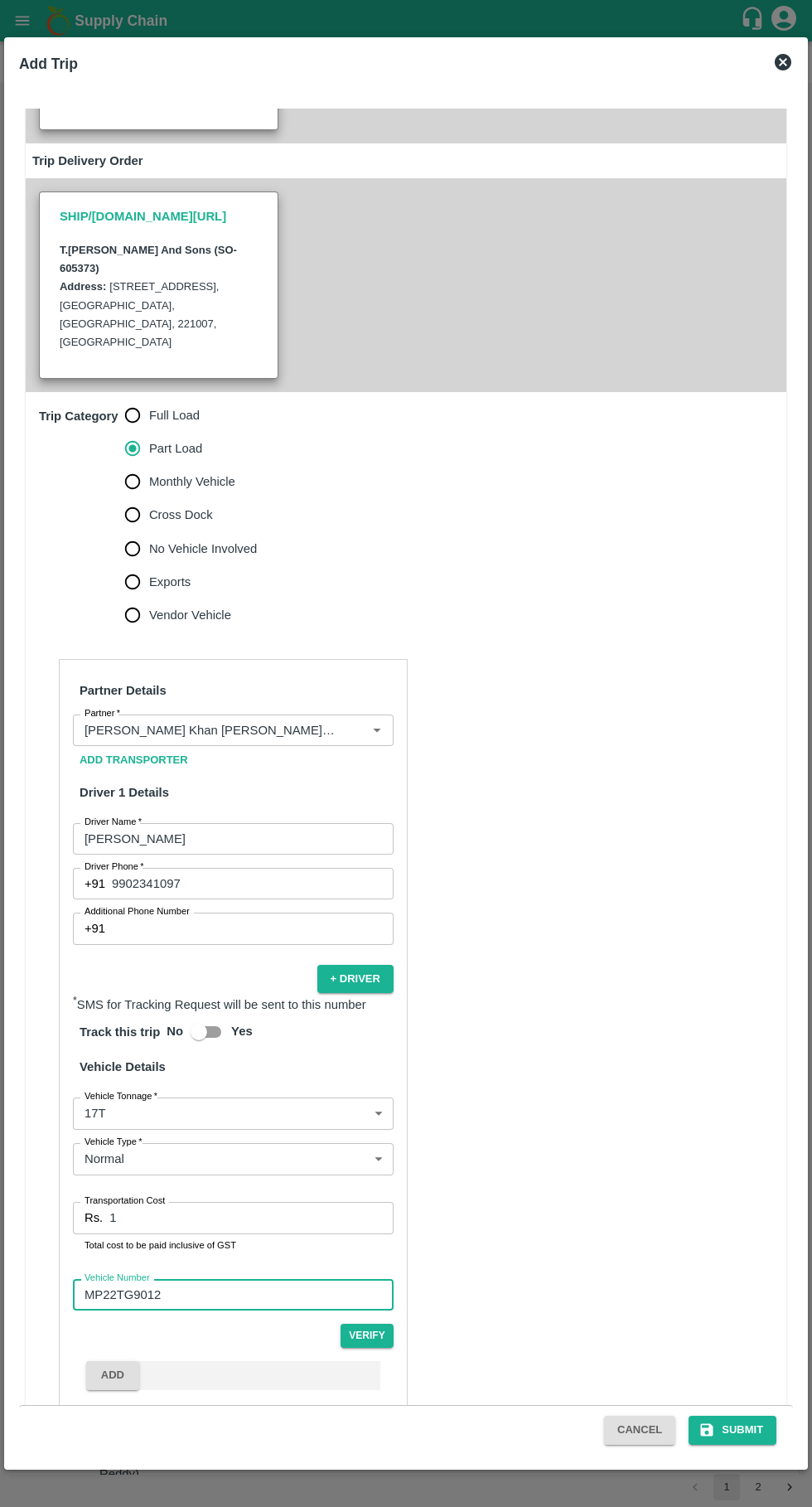
type input "MP22TG9012"
click at [752, 1430] on button "Submit" at bounding box center [732, 1431] width 88 height 29
